Goal: Task Accomplishment & Management: Manage account settings

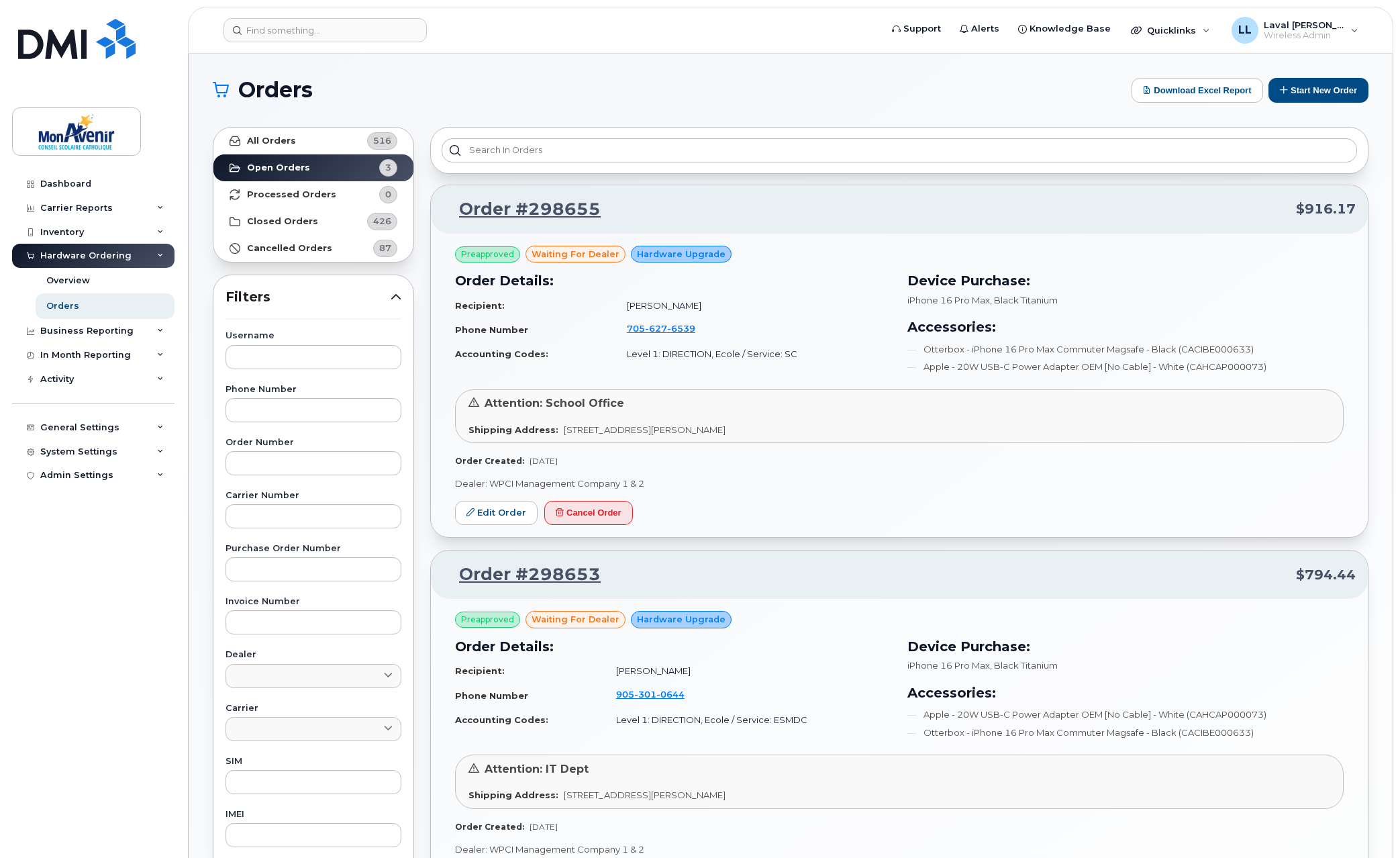
scroll to position [373, 0]
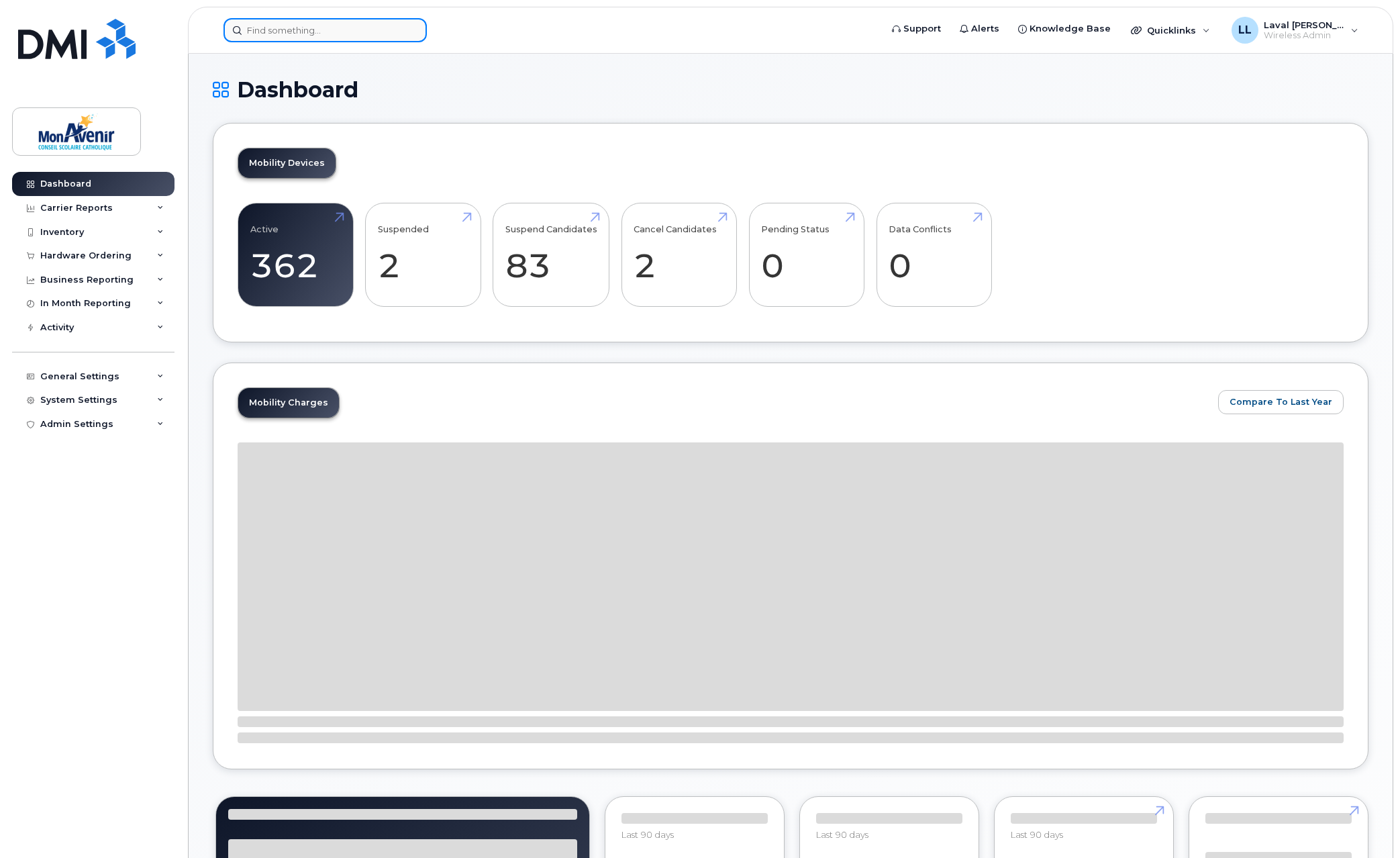
click at [290, 32] on input at bounding box center [325, 30] width 203 height 25
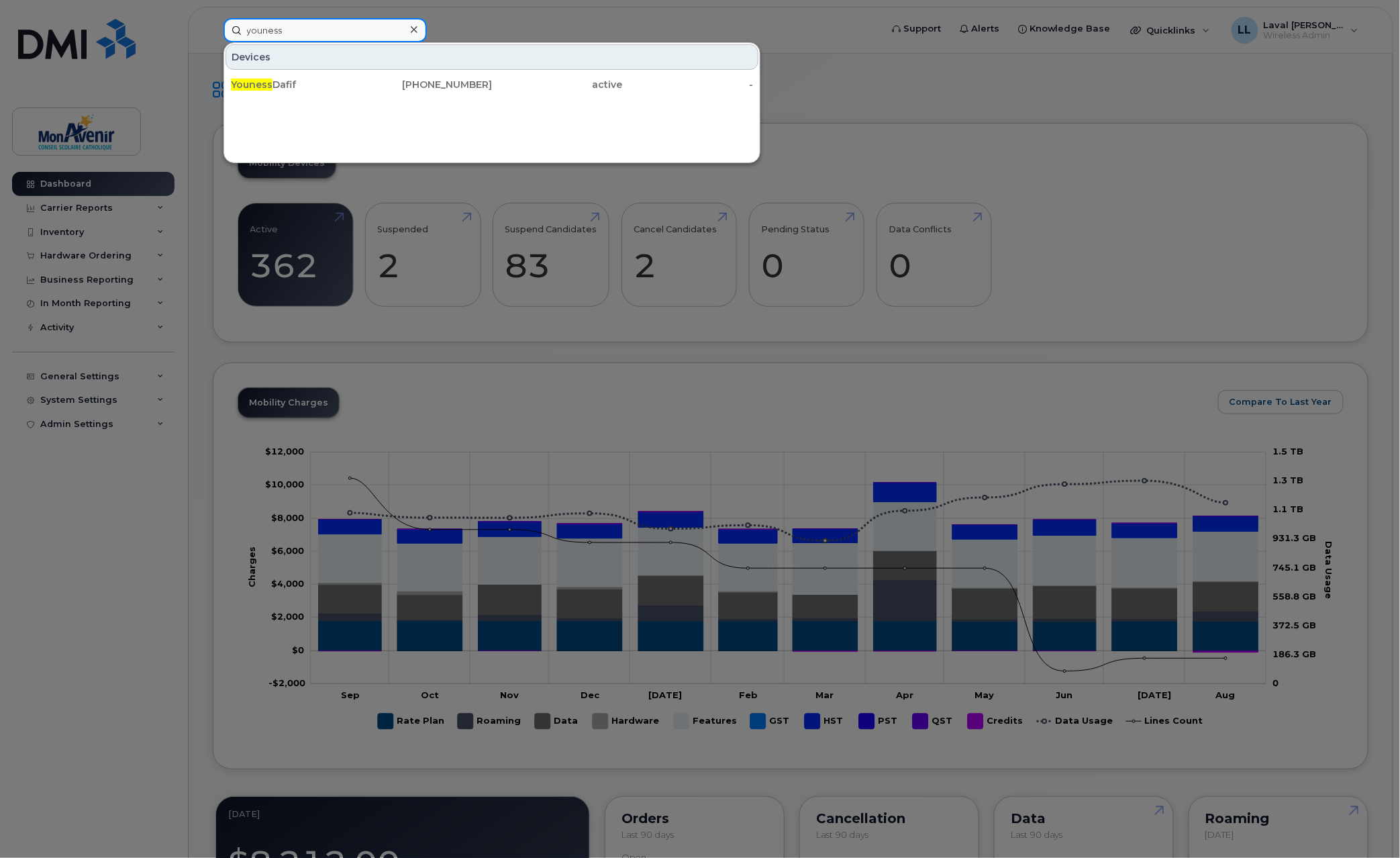
type input "youness"
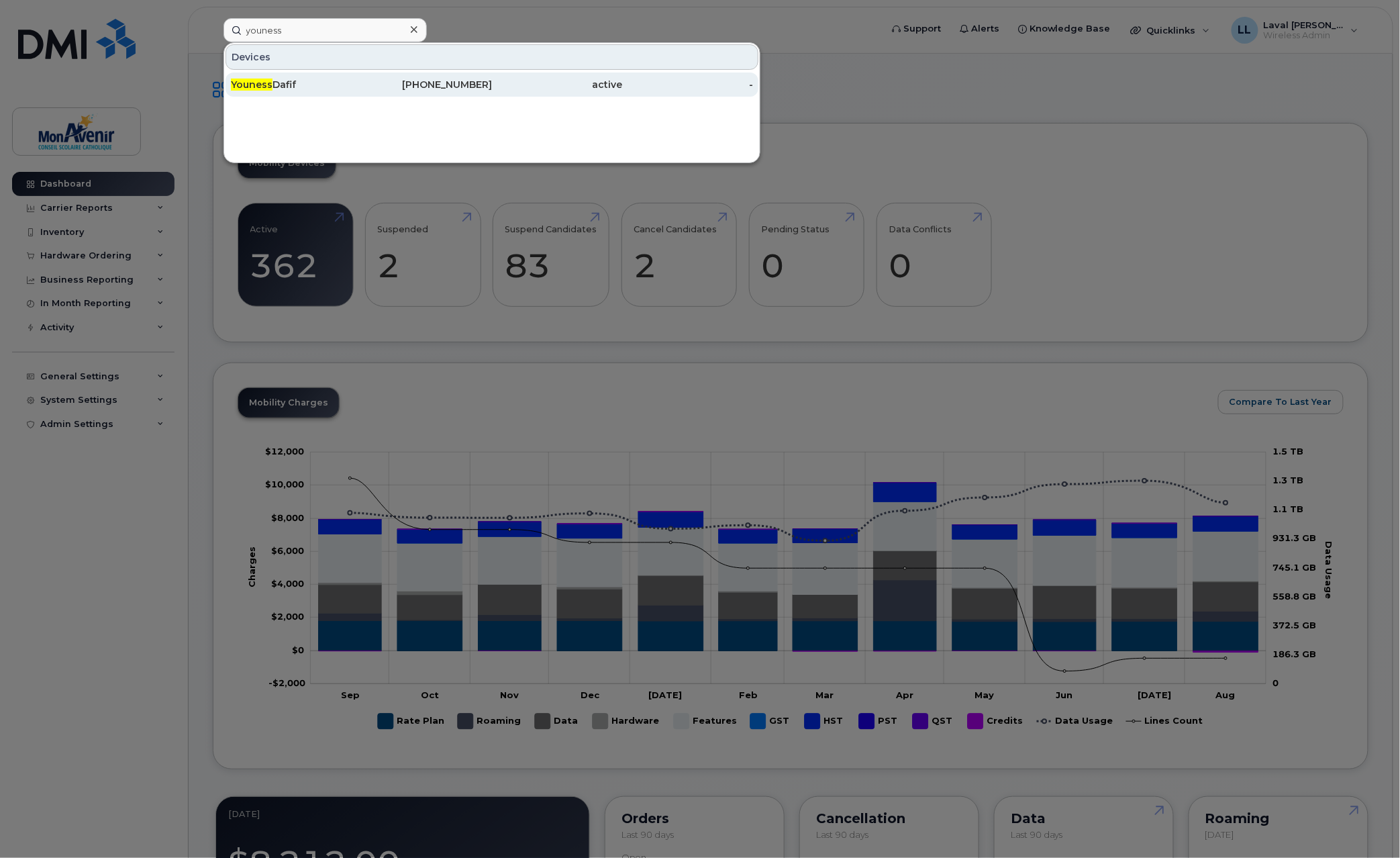
click at [246, 85] on span "Youness" at bounding box center [251, 84] width 42 height 12
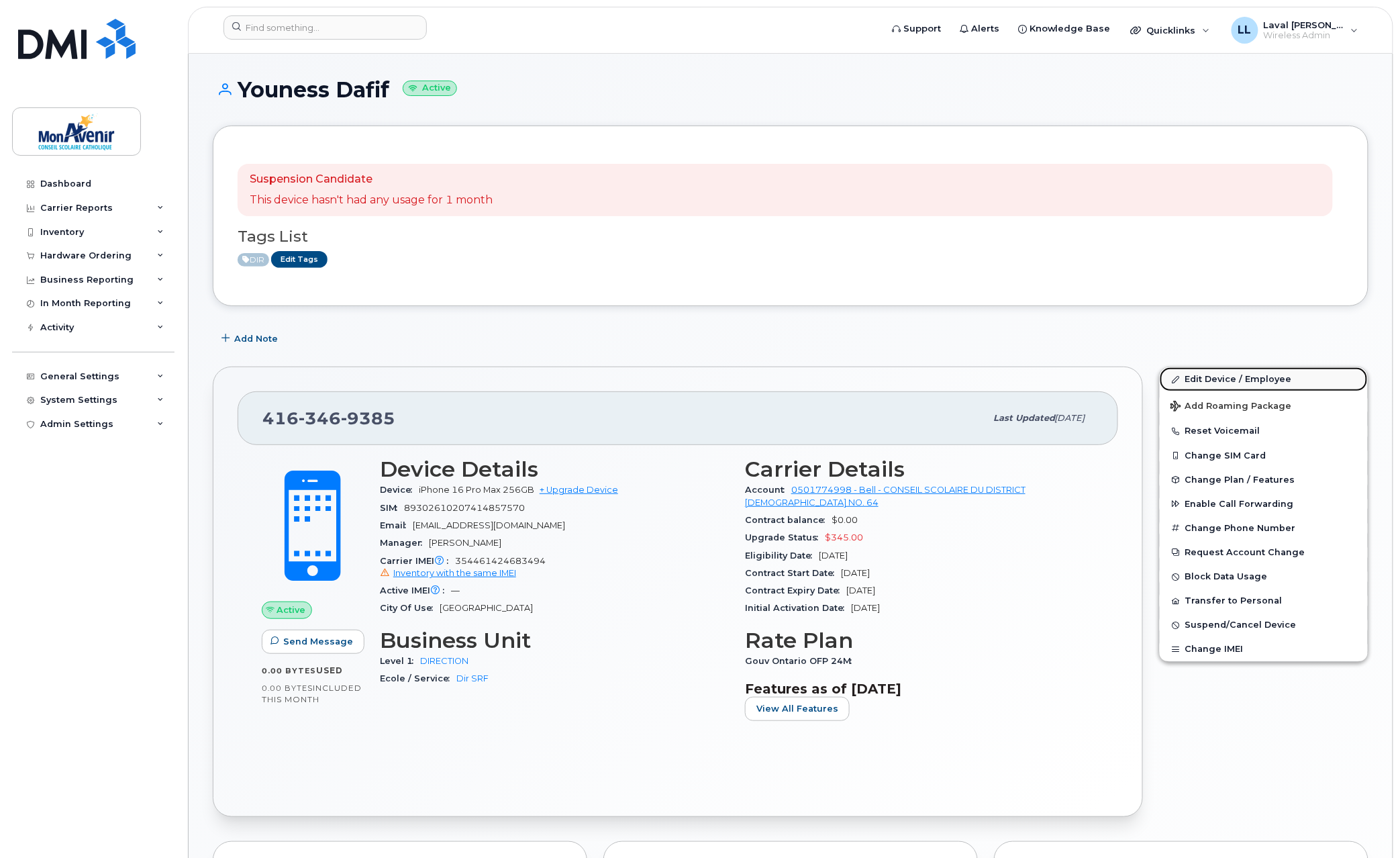
click at [1229, 379] on link "Edit Device / Employee" at bounding box center [1263, 380] width 208 height 25
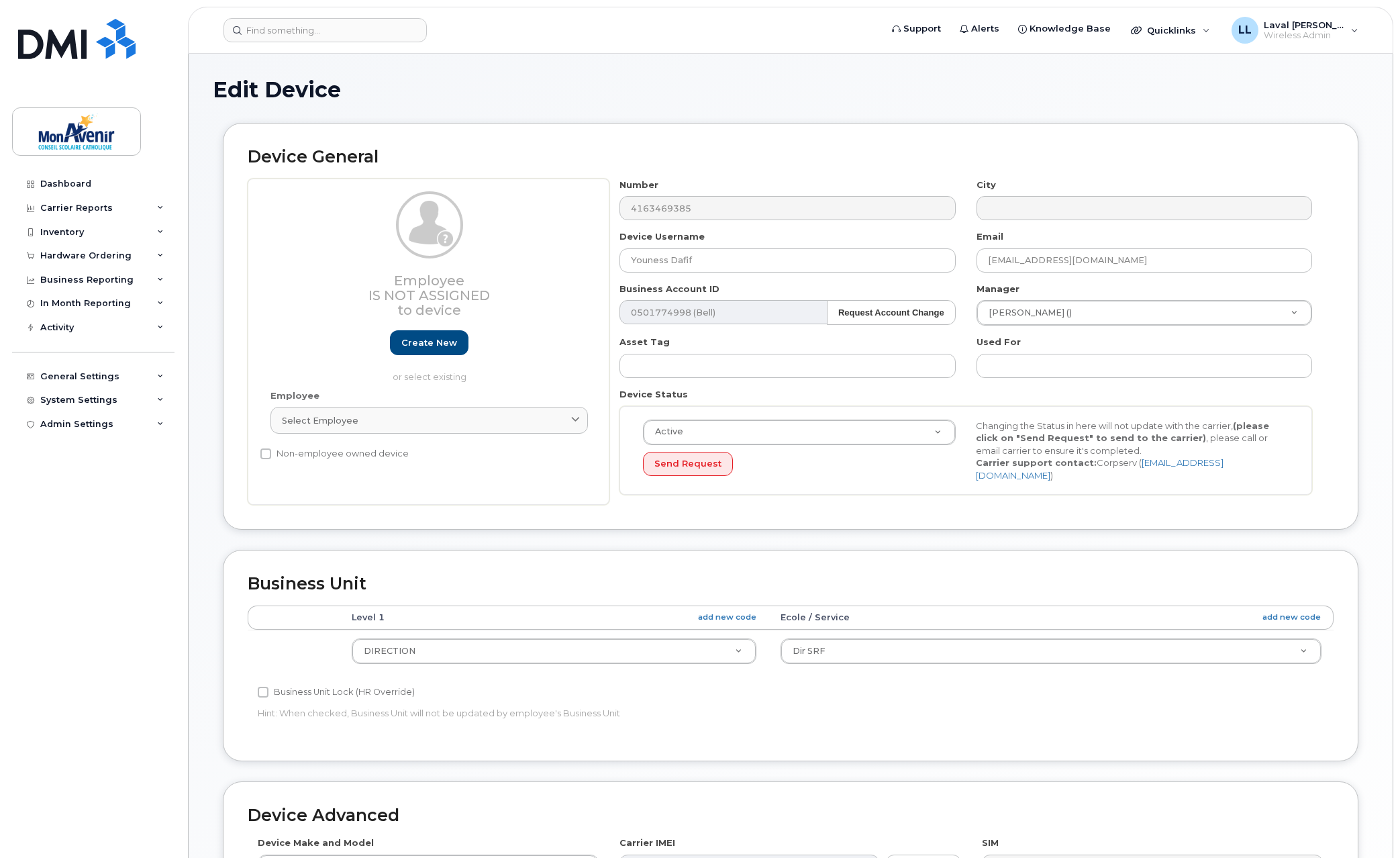
select select "29509938"
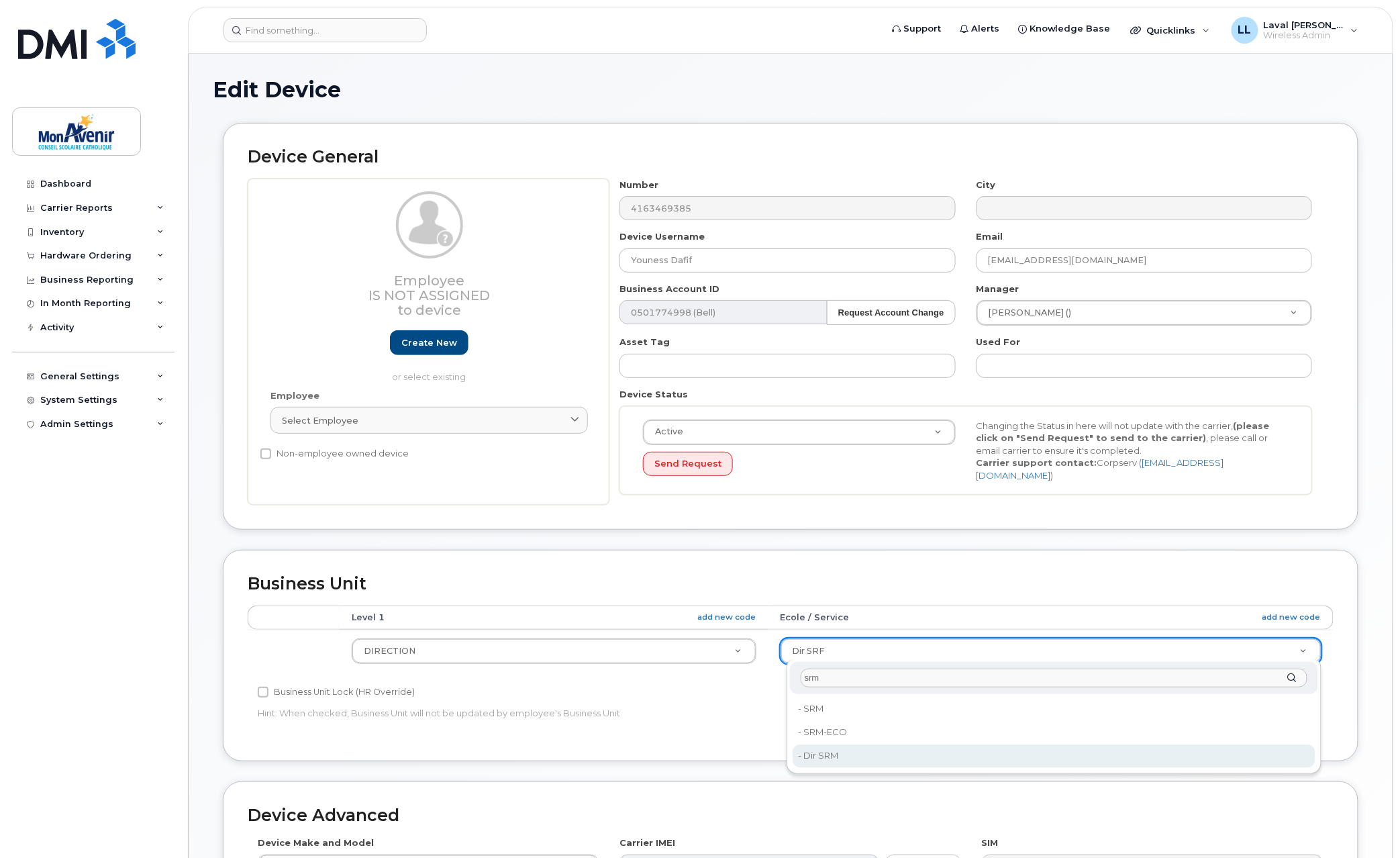
type input "srm"
type input "43023"
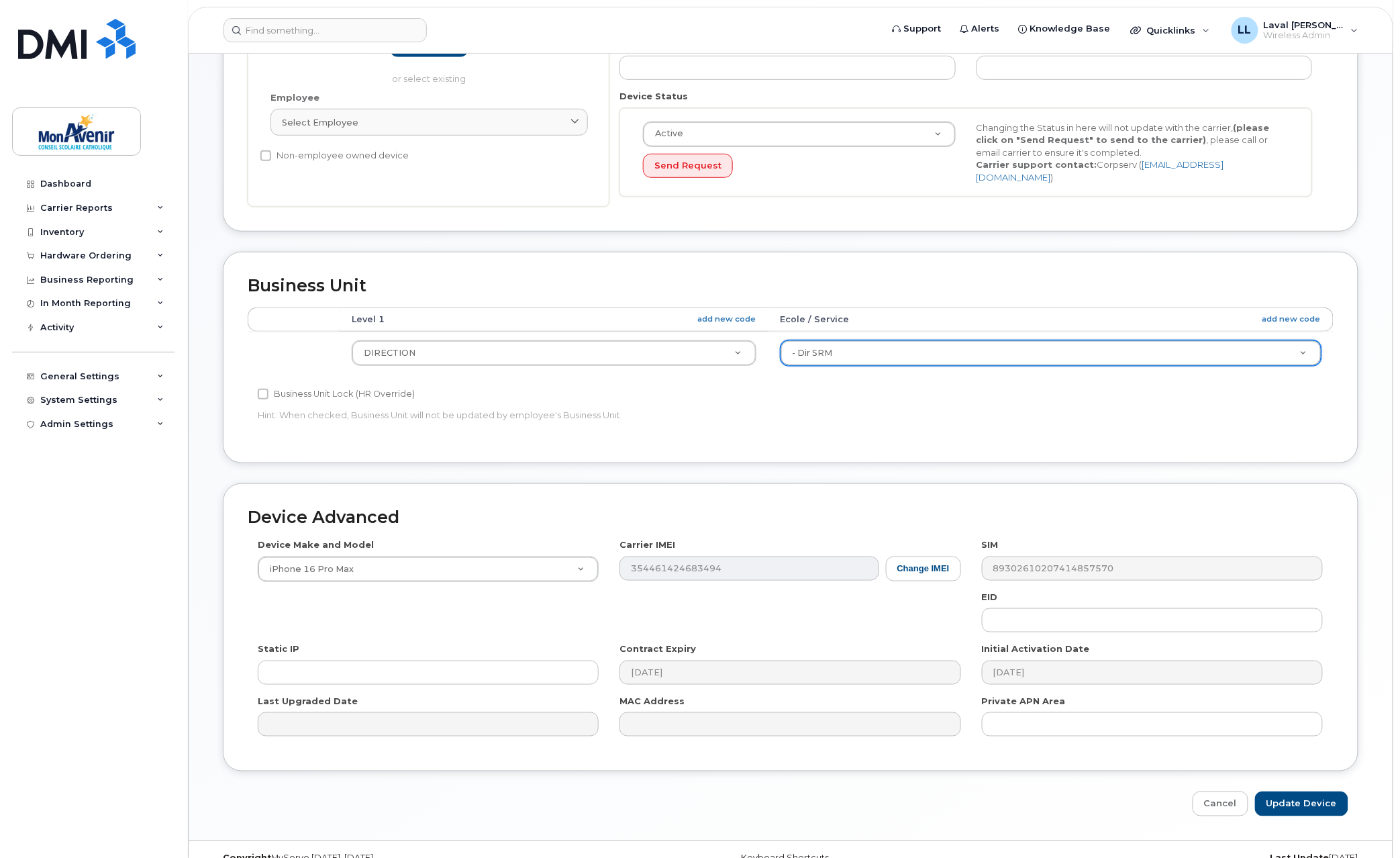
scroll to position [319, 0]
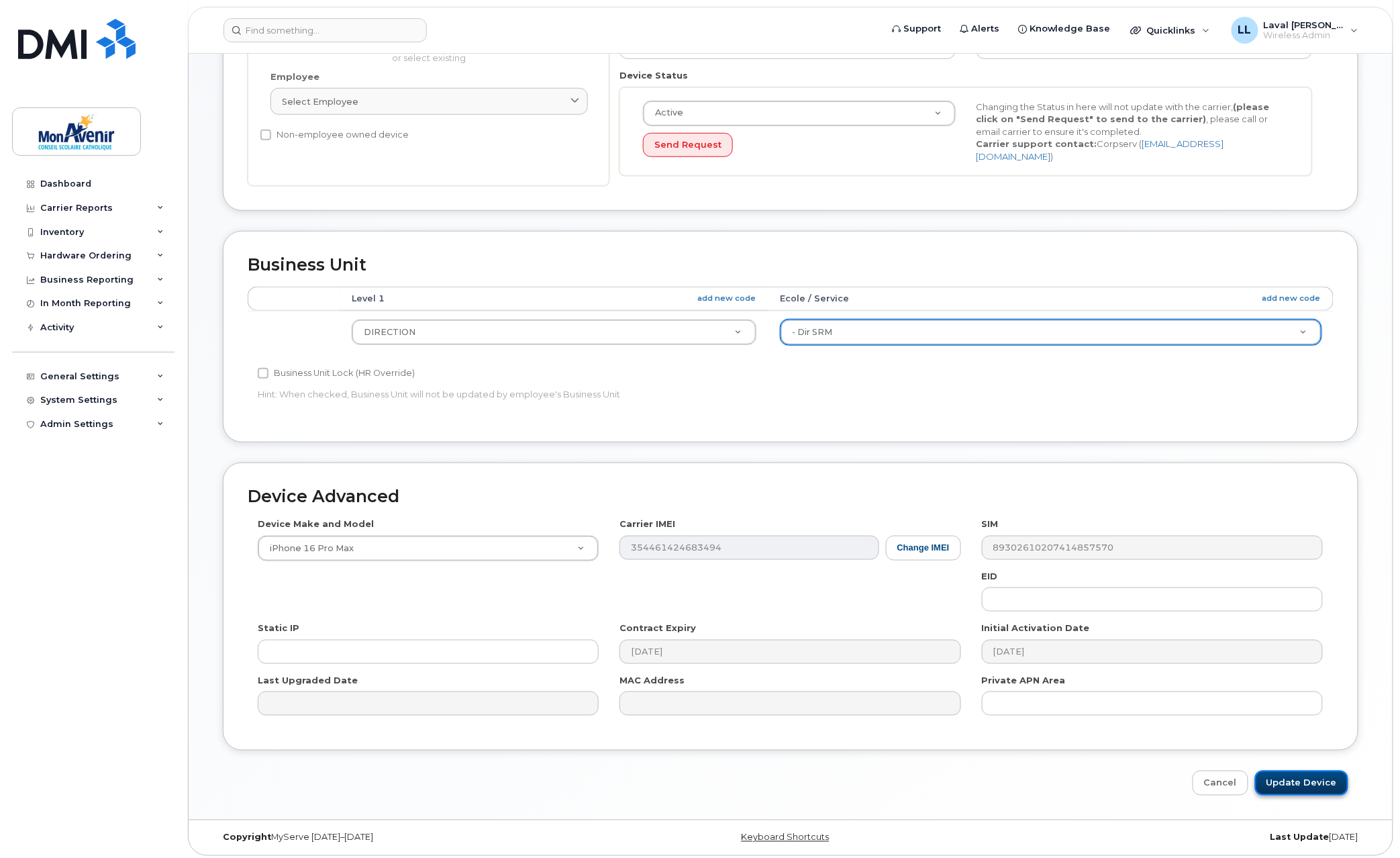
click at [1302, 779] on input "Update Device" at bounding box center [1302, 783] width 93 height 25
type input "Saving..."
